Goal: Task Accomplishment & Management: Complete application form

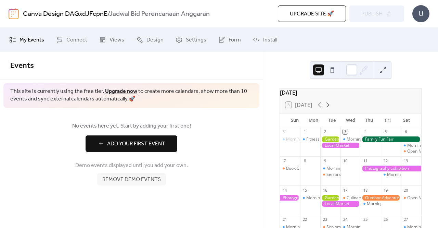
click at [161, 143] on span "Add Your First Event" at bounding box center [136, 144] width 58 height 8
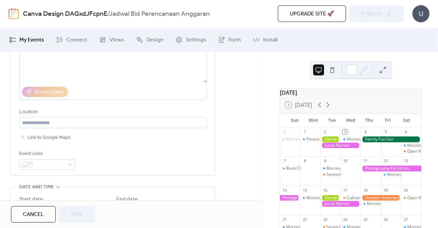
click at [318, 97] on div "[DATE]" at bounding box center [350, 92] width 141 height 8
click at [326, 97] on div "[DATE]" at bounding box center [350, 92] width 141 height 8
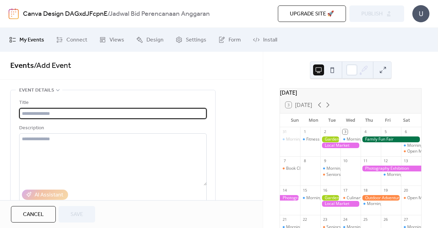
click at [63, 109] on input "text" at bounding box center [113, 113] width 188 height 11
paste input "**********"
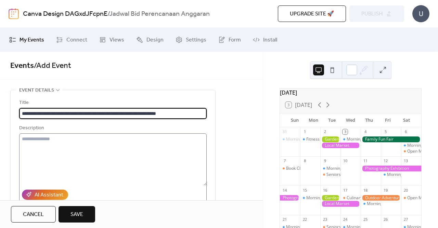
type input "**********"
click at [99, 143] on textarea at bounding box center [113, 159] width 188 height 52
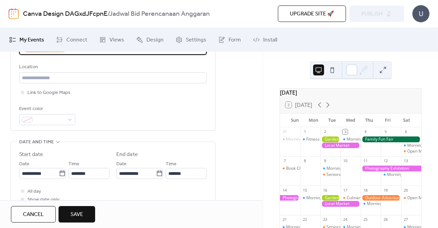
scroll to position [137, 0]
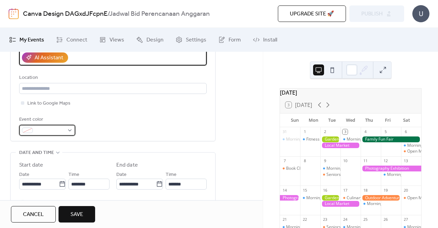
click at [51, 129] on span at bounding box center [50, 130] width 29 height 8
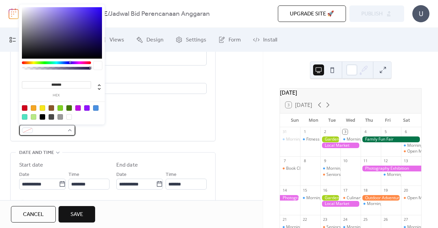
click at [51, 129] on span at bounding box center [50, 130] width 29 height 8
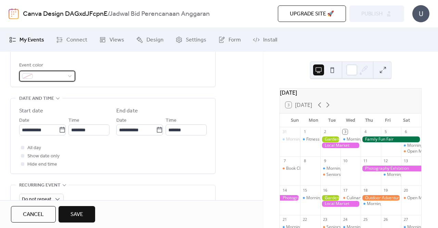
scroll to position [205, 0]
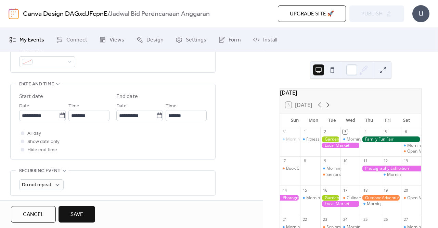
click at [162, 156] on div "**********" at bounding box center [113, 121] width 188 height 75
click at [60, 113] on icon at bounding box center [62, 115] width 7 height 7
click at [59, 113] on input "**********" at bounding box center [39, 115] width 40 height 11
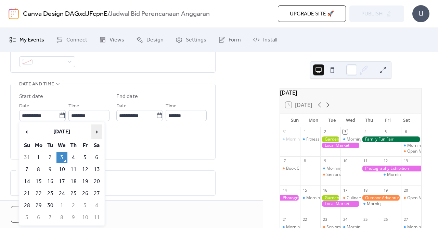
click at [100, 133] on span "›" at bounding box center [97, 132] width 10 height 14
click at [87, 201] on td "31" at bounding box center [85, 205] width 11 height 11
type input "**********"
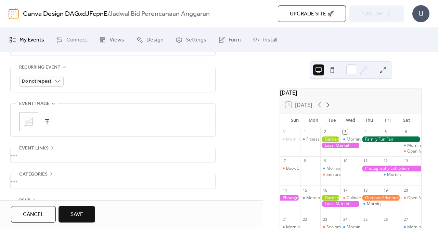
scroll to position [330, 0]
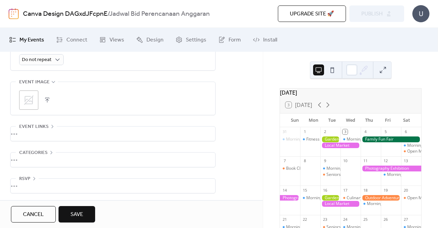
click at [80, 213] on span "Save" at bounding box center [76, 214] width 13 height 8
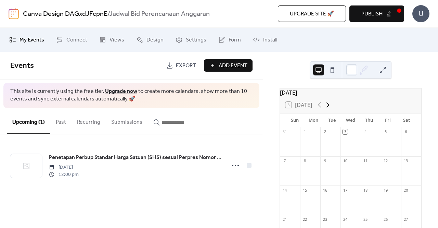
click at [329, 106] on icon at bounding box center [328, 105] width 8 height 8
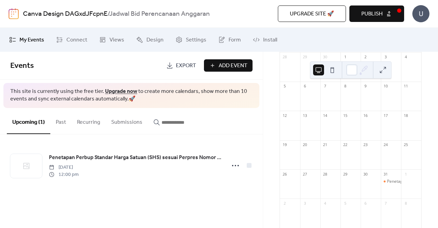
scroll to position [103, 0]
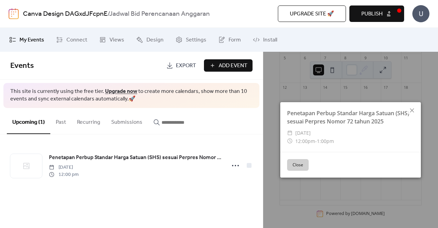
drag, startPoint x: 301, startPoint y: 162, endPoint x: 311, endPoint y: 159, distance: 10.6
click at [303, 161] on button "Close" at bounding box center [298, 165] width 22 height 12
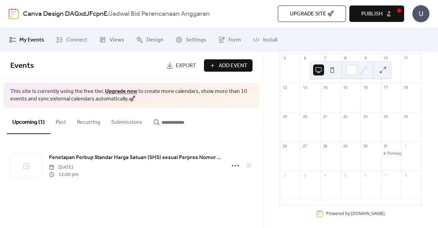
click at [226, 63] on span "Add Event" at bounding box center [233, 66] width 29 height 8
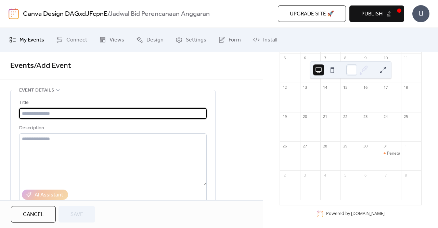
paste input "**********"
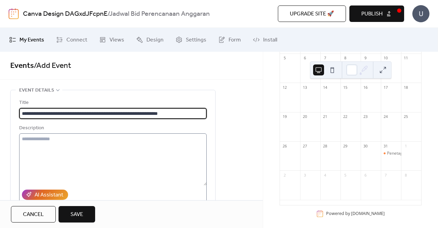
type input "**********"
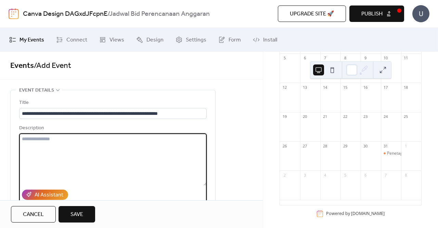
scroll to position [0, 0]
click at [89, 160] on textarea at bounding box center [113, 159] width 188 height 52
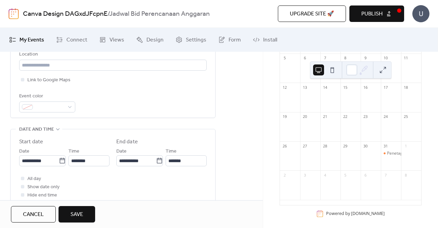
scroll to position [171, 0]
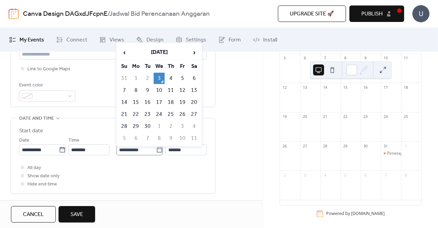
click at [157, 150] on icon at bounding box center [159, 149] width 7 height 7
click at [156, 150] on input "**********" at bounding box center [136, 149] width 40 height 11
click at [194, 52] on span "›" at bounding box center [194, 53] width 10 height 14
click at [121, 133] on td "30" at bounding box center [124, 137] width 11 height 11
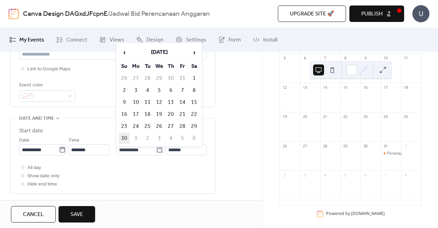
type input "**********"
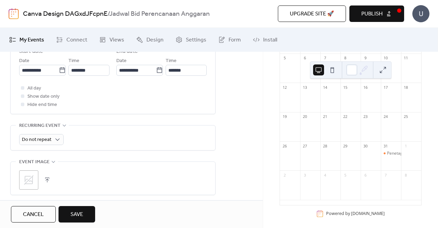
scroll to position [308, 0]
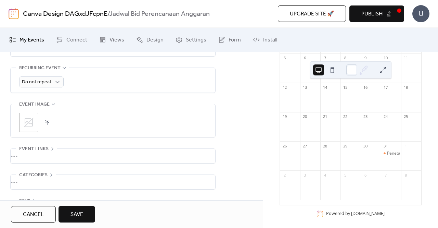
click at [82, 207] on button "Save" at bounding box center [77, 214] width 37 height 16
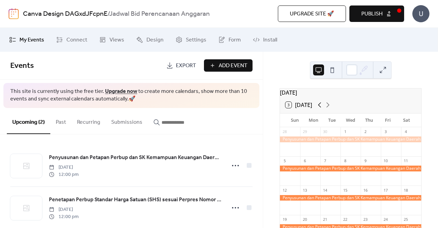
click at [318, 109] on icon at bounding box center [320, 105] width 8 height 8
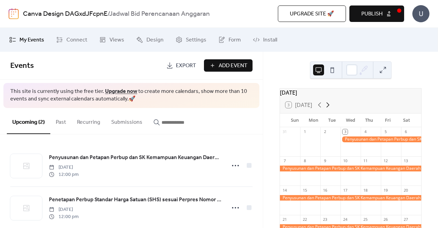
click at [330, 107] on icon at bounding box center [327, 104] width 3 height 5
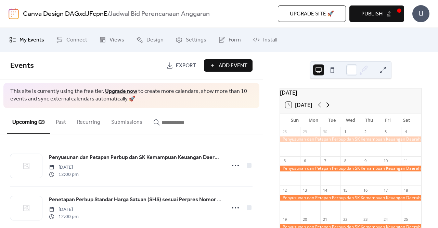
click at [330, 107] on icon at bounding box center [327, 104] width 3 height 5
click at [323, 109] on icon at bounding box center [320, 105] width 8 height 8
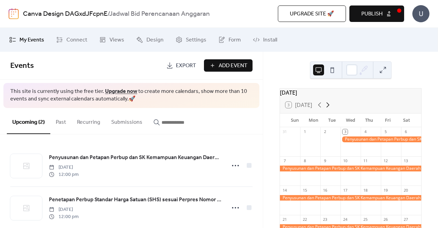
click at [327, 109] on icon at bounding box center [328, 105] width 8 height 8
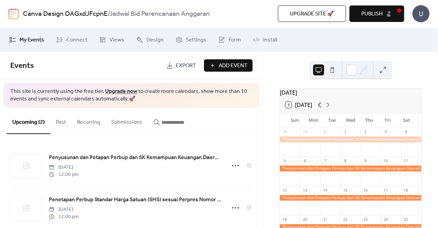
click at [323, 109] on icon at bounding box center [320, 105] width 8 height 8
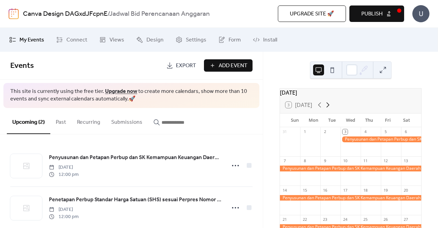
click at [330, 109] on icon at bounding box center [328, 105] width 8 height 8
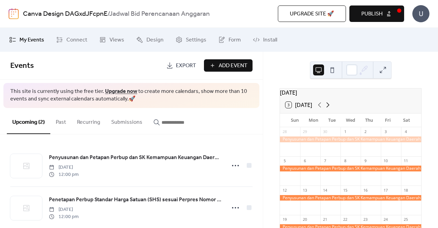
click at [330, 107] on icon at bounding box center [328, 105] width 8 height 8
click at [318, 109] on icon at bounding box center [320, 105] width 8 height 8
click at [320, 109] on icon at bounding box center [320, 105] width 8 height 8
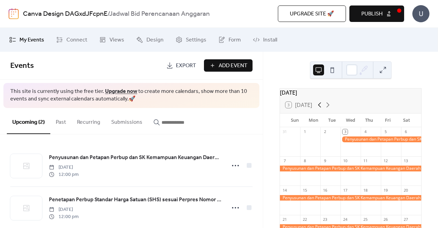
click at [321, 109] on icon at bounding box center [320, 105] width 8 height 8
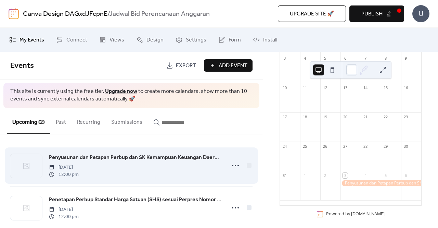
scroll to position [103, 0]
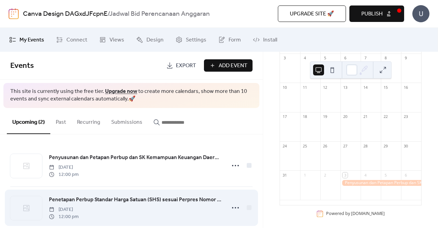
click at [133, 203] on div "Penetapan Perbup Standar Harga Satuan (SHS) sesuai Perpres Nomor 72 tahun 2025 …" at bounding box center [135, 207] width 173 height 25
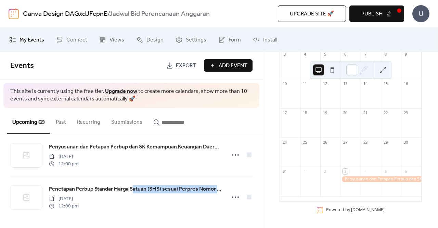
scroll to position [110, 0]
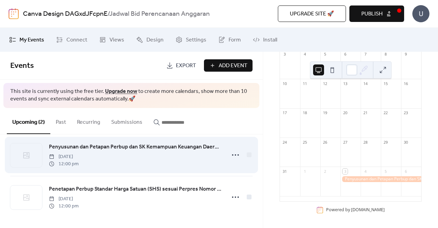
click at [167, 156] on div "Penyusunan dan Petapan Perbup dan SK Kemampuan Keuangan Daerah (KKD) tahun 2026…" at bounding box center [135, 154] width 173 height 25
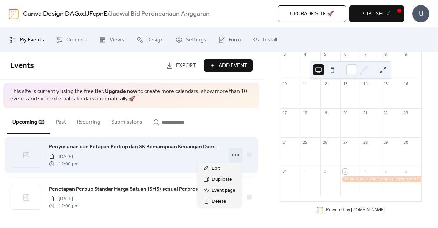
click at [237, 154] on icon at bounding box center [235, 154] width 11 height 11
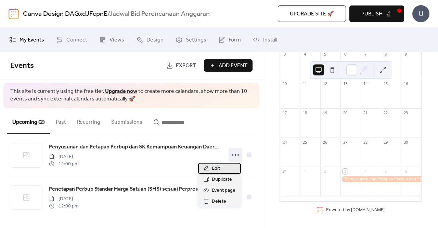
click at [222, 169] on div "Edit" at bounding box center [219, 168] width 43 height 11
